Goal: Task Accomplishment & Management: Manage account settings

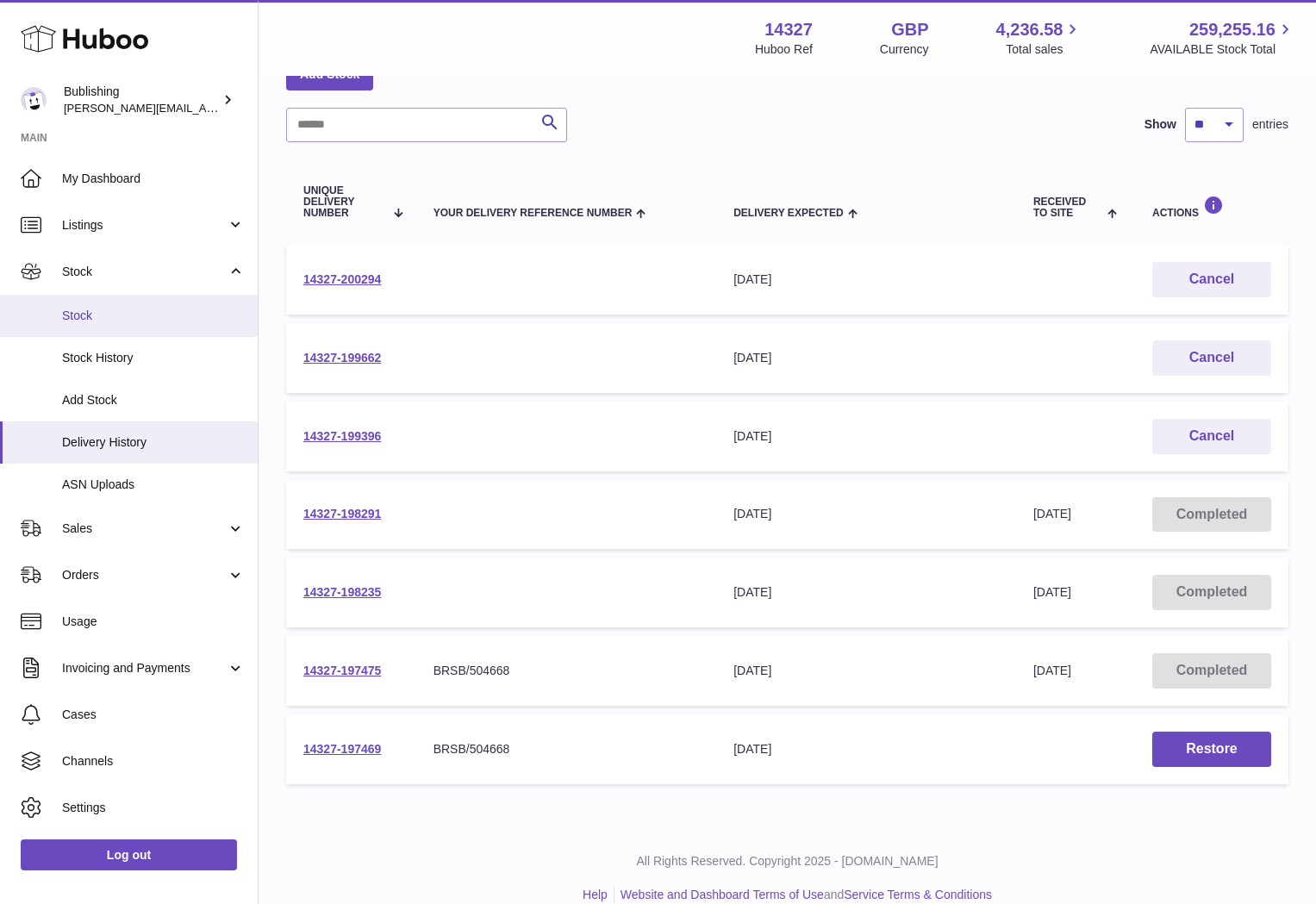
click at [98, 310] on span "Stock" at bounding box center [153, 315] width 183 height 17
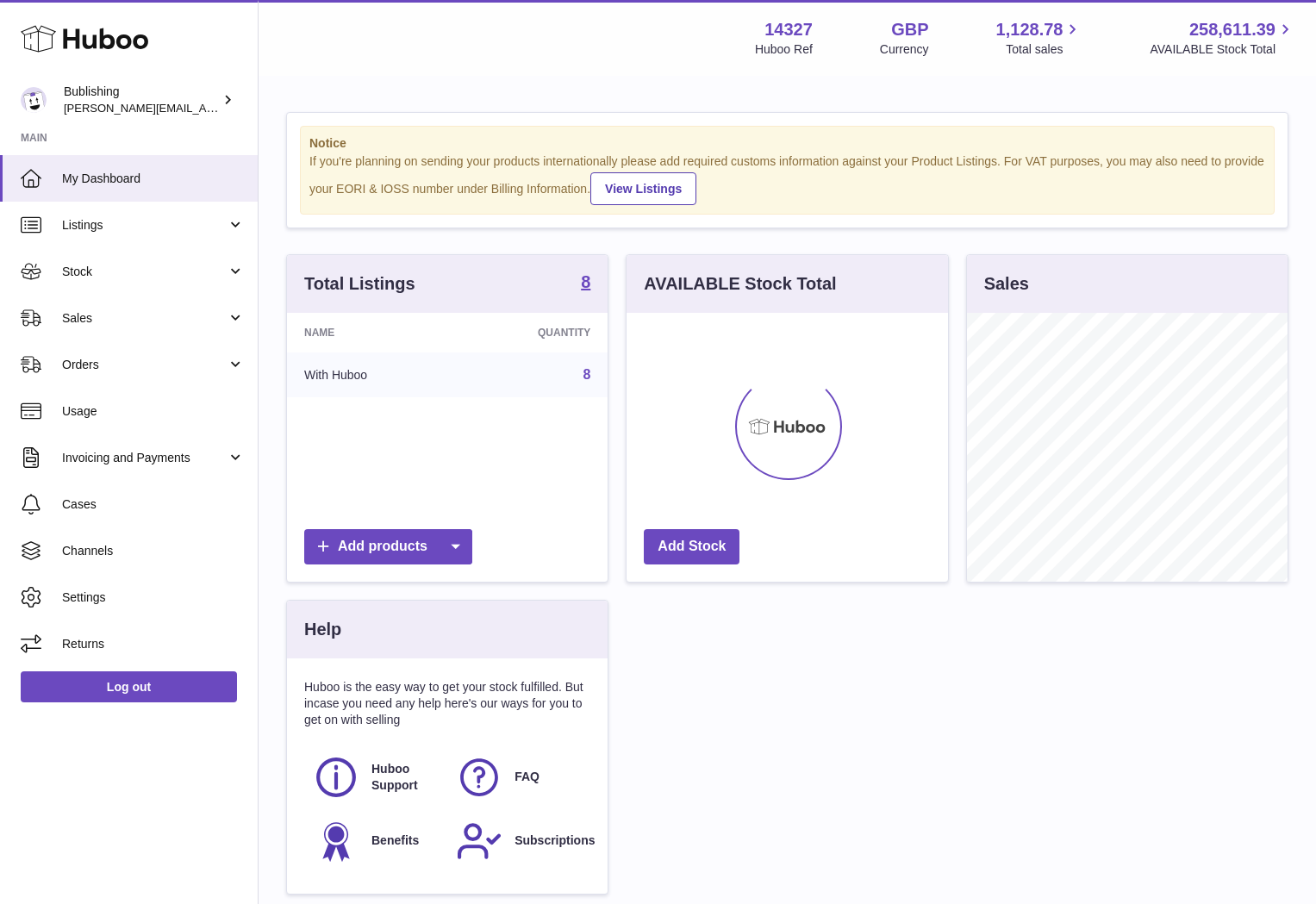
scroll to position [269, 320]
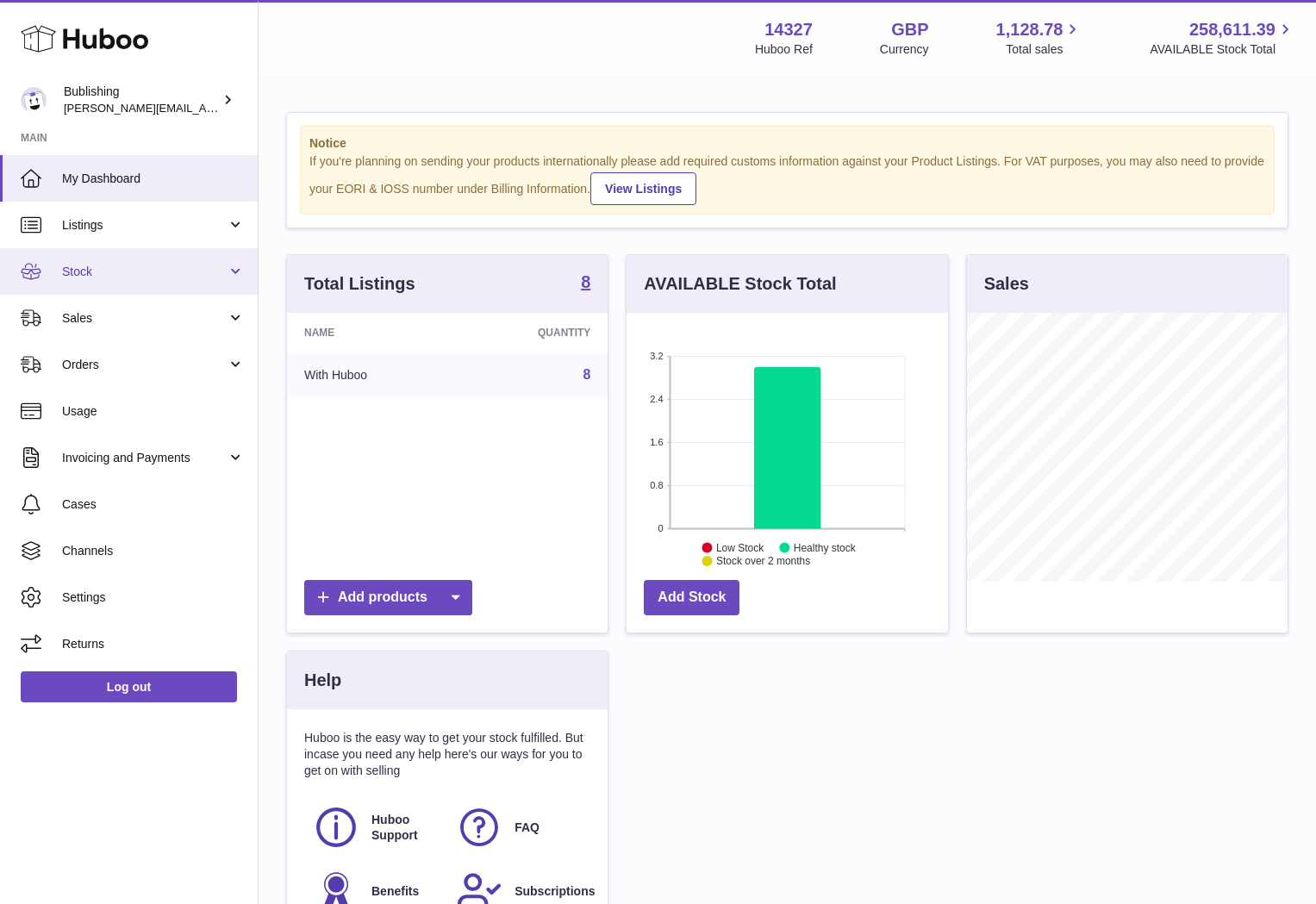
click at [163, 280] on link "Stock" at bounding box center [128, 271] width 258 height 46
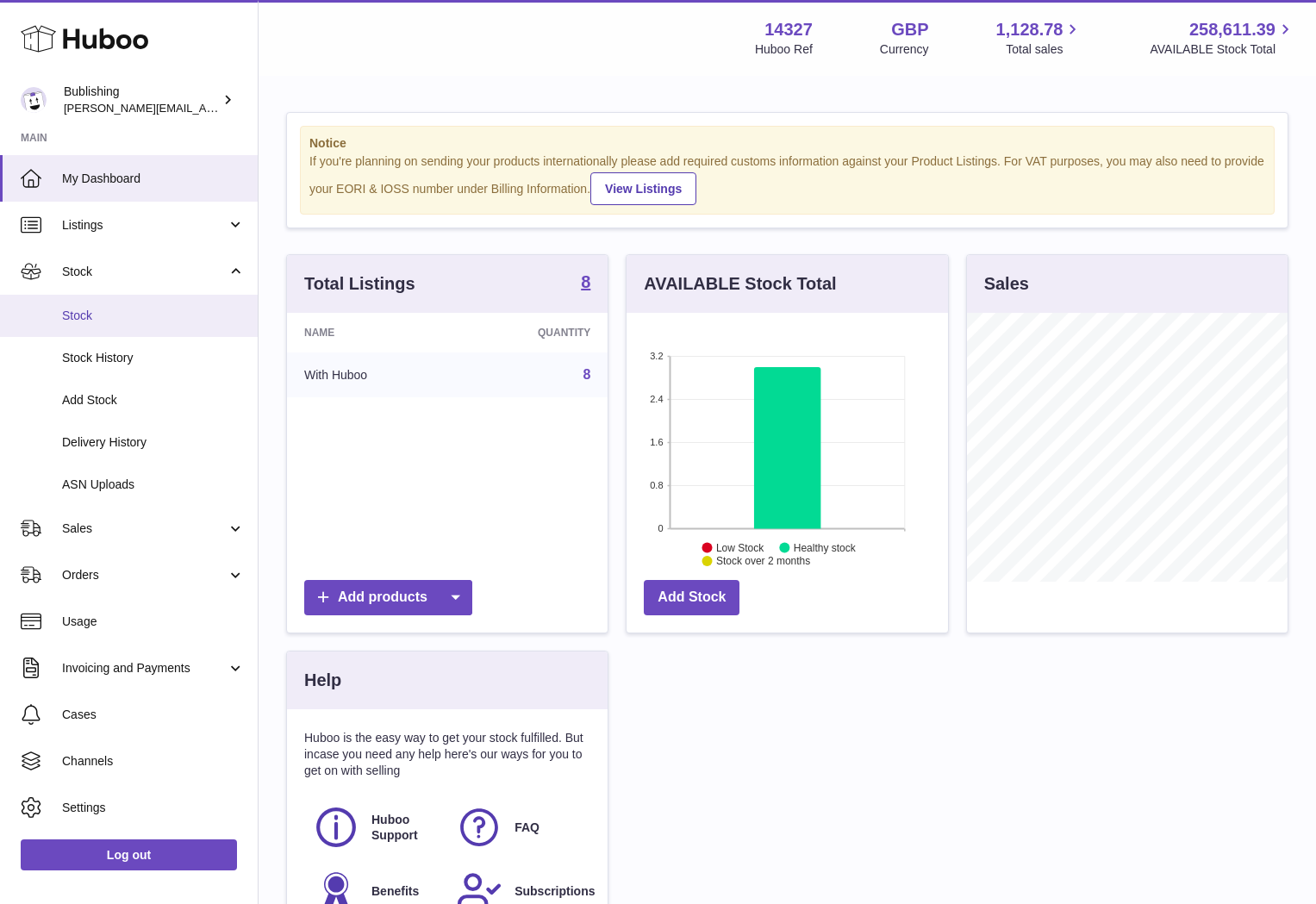
click at [82, 319] on span "Stock" at bounding box center [153, 315] width 183 height 17
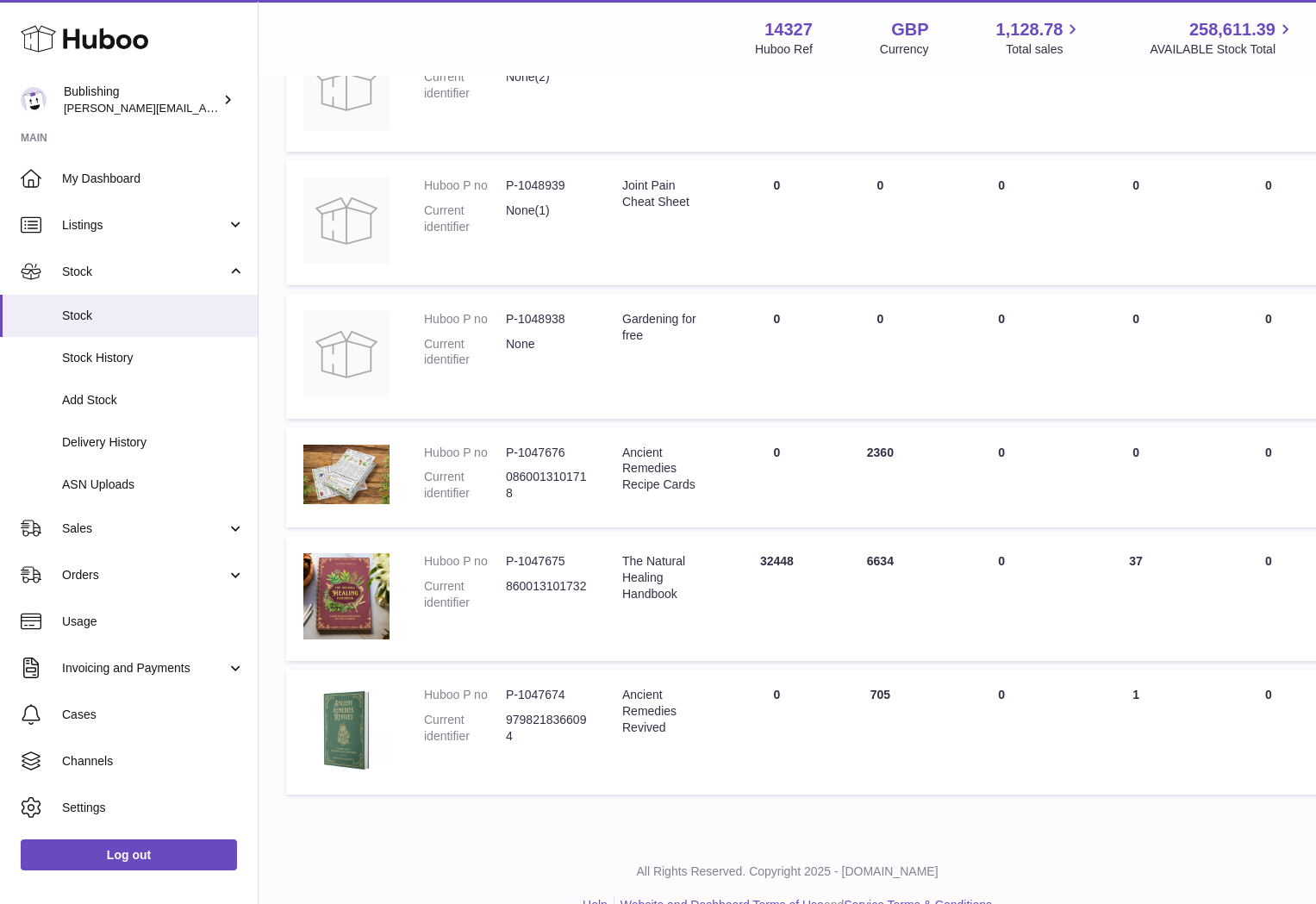
scroll to position [608, 0]
